Goal: Check status: Check status

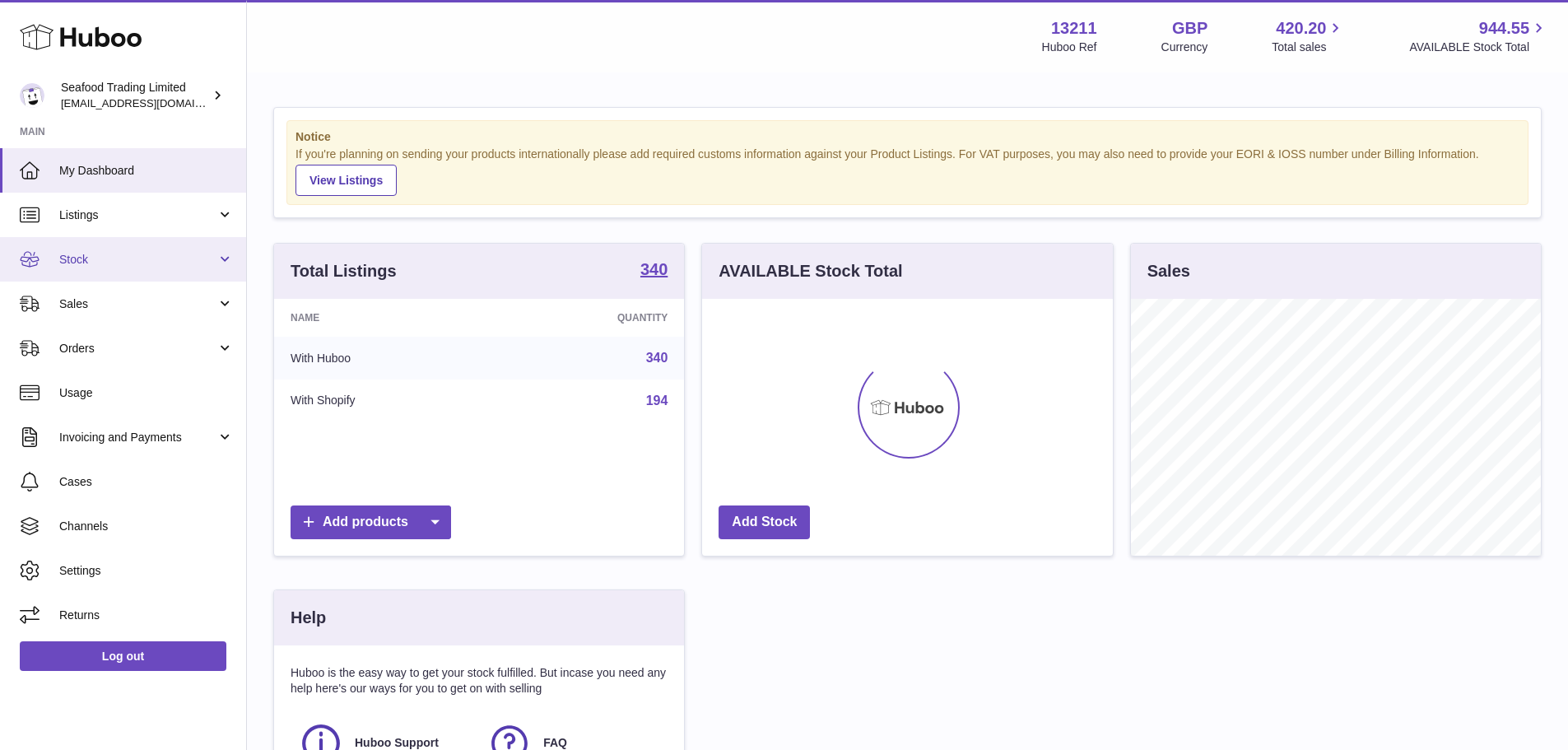
scroll to position [257, 411]
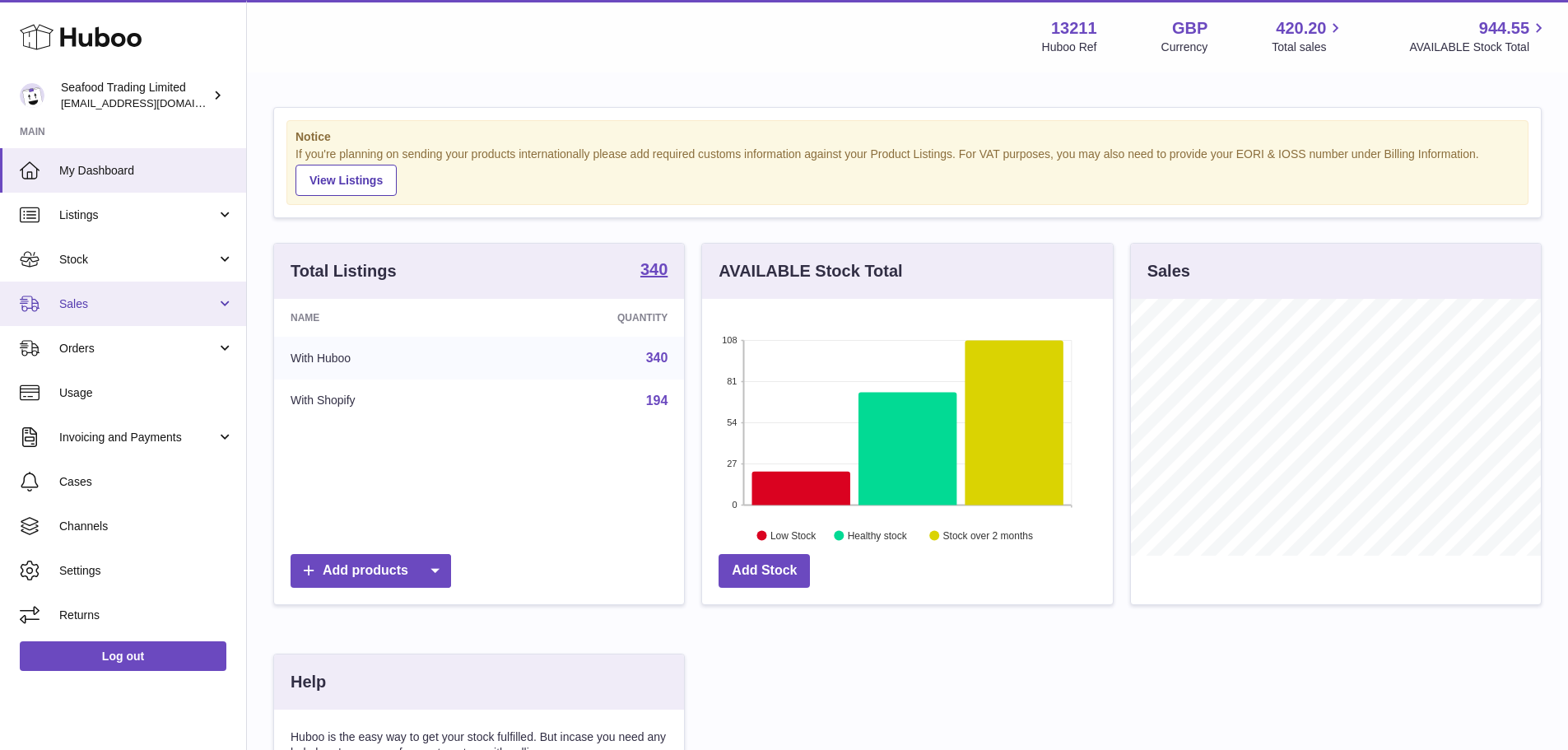
click at [97, 320] on link "Sales" at bounding box center [122, 303] width 246 height 44
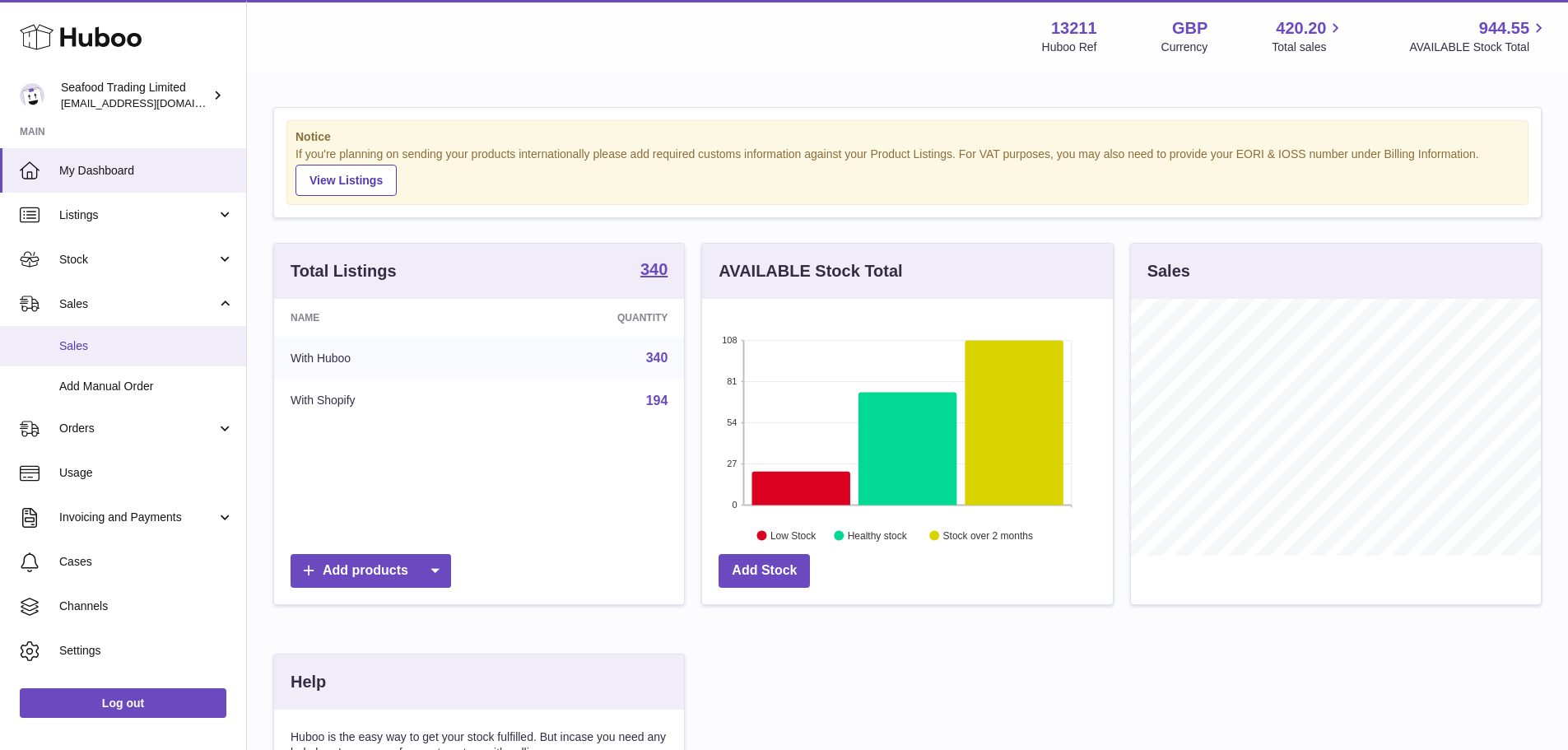
click at [108, 354] on span "Sales" at bounding box center [146, 346] width 175 height 16
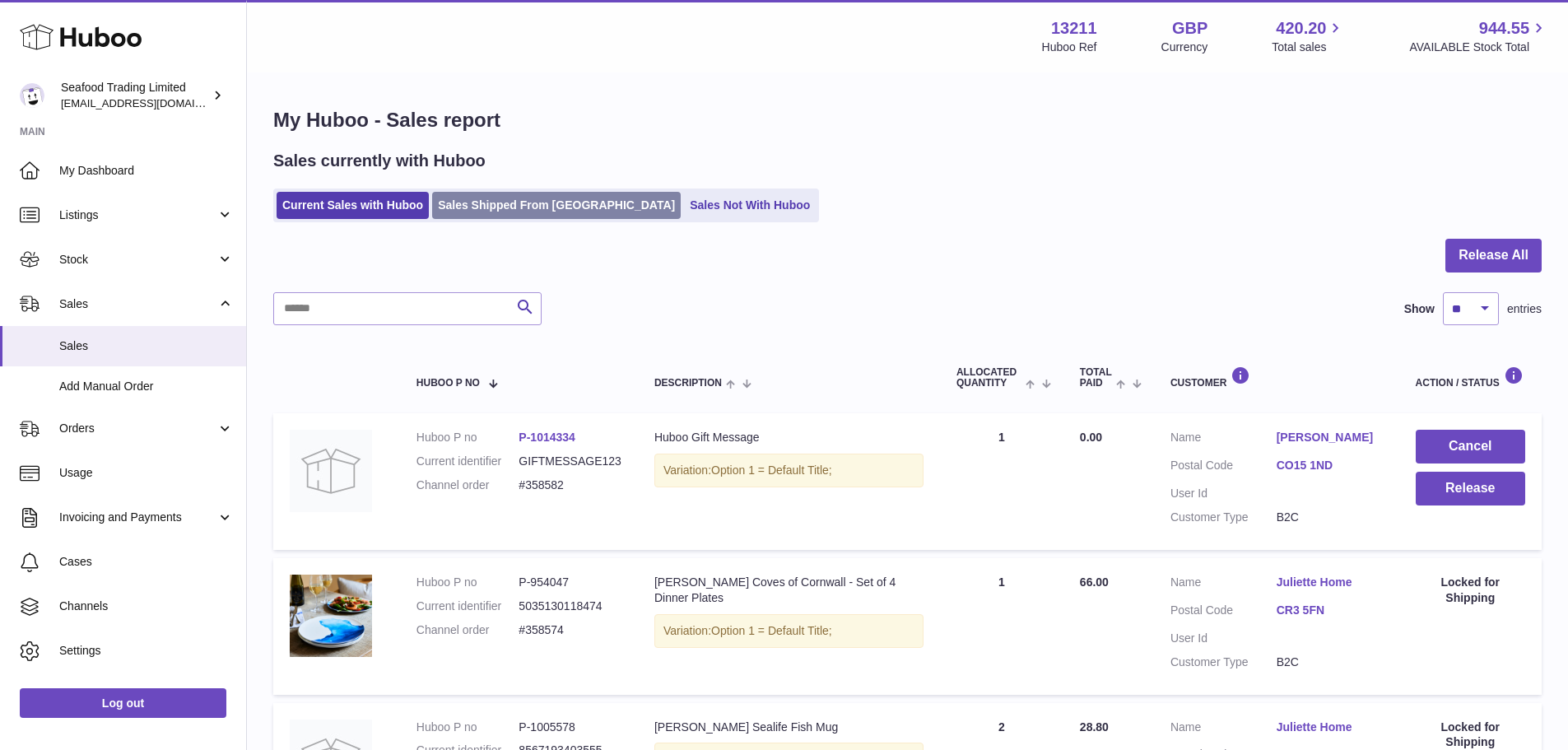
click at [479, 208] on link "Sales Shipped From [GEOGRAPHIC_DATA]" at bounding box center [556, 205] width 248 height 27
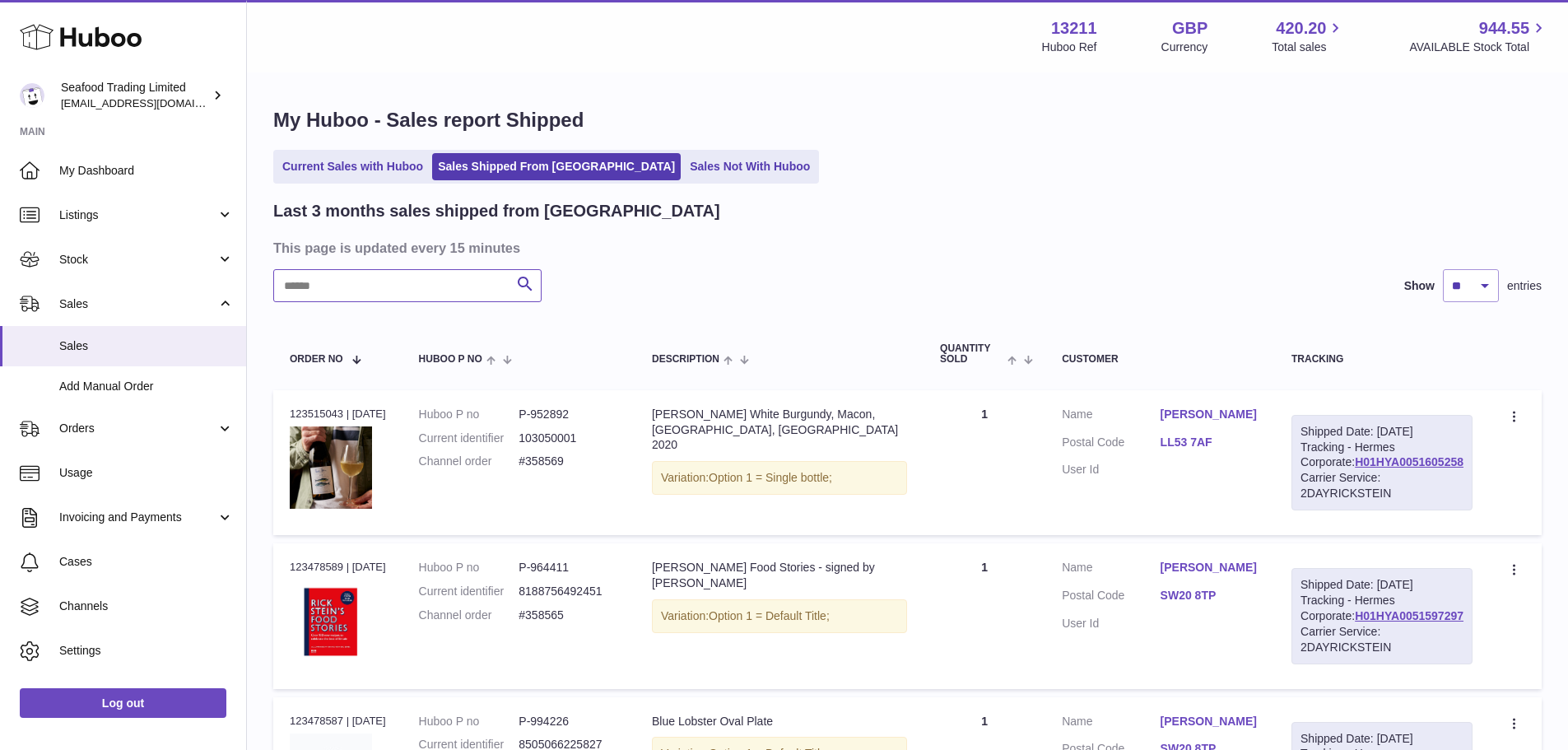
click at [379, 275] on input "text" at bounding box center [407, 286] width 268 height 33
paste input "******"
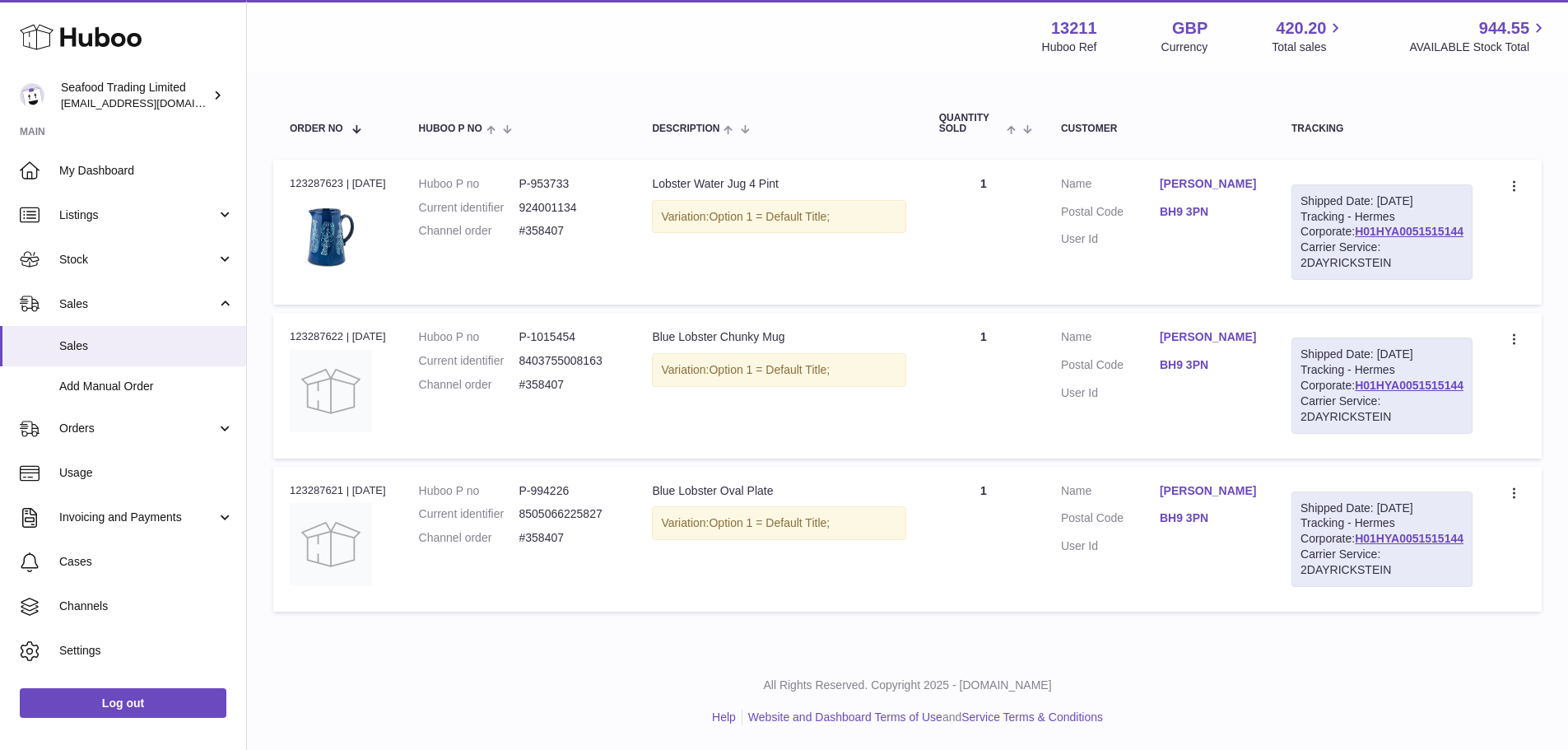
scroll to position [247, 0]
type input "******"
click at [1410, 392] on link "H01HYA0051515144" at bounding box center [1409, 385] width 109 height 13
drag, startPoint x: 1206, startPoint y: 391, endPoint x: 1259, endPoint y: 394, distance: 53.1
click at [1259, 394] on dl "Customer Name [PERSON_NAME] Postal Code BH9 3PN User Id" at bounding box center [1159, 369] width 197 height 80
